Goal: Check status: Check status

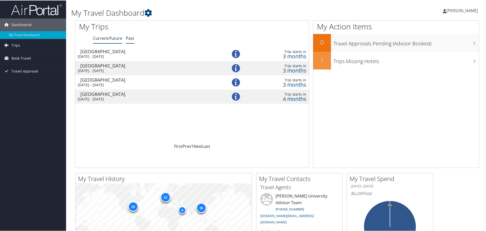
click at [127, 38] on link "Past" at bounding box center [130, 38] width 8 height 6
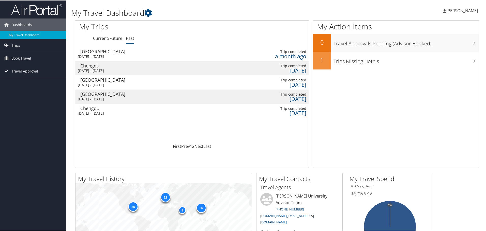
click at [121, 97] on div "Thu 21 Nov 2024 - Sat 28 Dec 2024" at bounding box center [147, 99] width 138 height 5
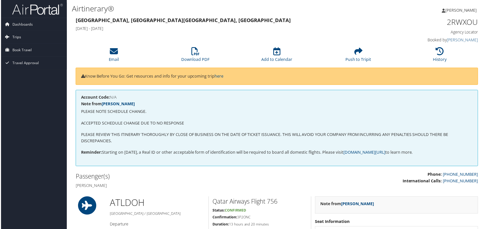
click at [18, 35] on span "Trips" at bounding box center [15, 37] width 9 height 13
click at [33, 47] on link "Current/Future Trips" at bounding box center [33, 48] width 66 height 8
